Goal: Information Seeking & Learning: Learn about a topic

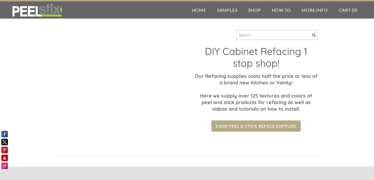
click at [241, 128] on span "Shop Peel & Stick Reface Supplies" at bounding box center [256, 125] width 89 height 11
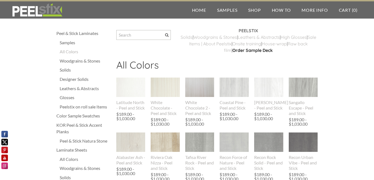
click at [90, 107] on div "Peelstix on roll sale Items" at bounding box center [85, 106] width 51 height 7
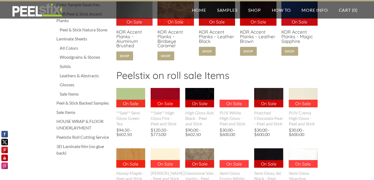
scroll to position [112, 0]
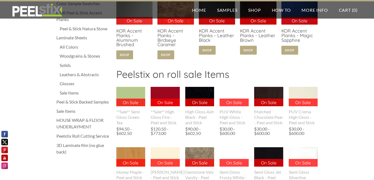
click at [67, 110] on div "Sale Items" at bounding box center [83, 111] width 55 height 7
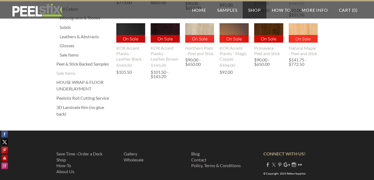
scroll to position [152, 0]
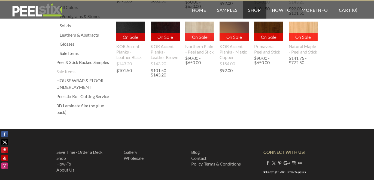
click at [64, 96] on div "Peelstix Roll Cutting Service" at bounding box center [83, 96] width 55 height 7
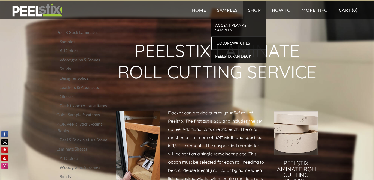
click at [230, 41] on span "Color Swatches" at bounding box center [239, 42] width 50 height 7
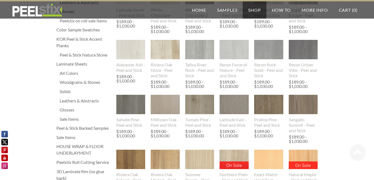
scroll to position [86, 0]
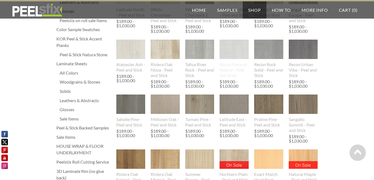
click at [240, 55] on img at bounding box center [234, 49] width 29 height 32
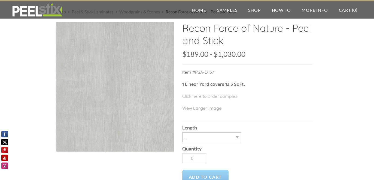
scroll to position [21, 0]
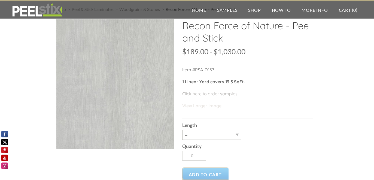
click at [205, 105] on link "View Larger Image" at bounding box center [201, 105] width 39 height 5
